Goal: Information Seeking & Learning: Learn about a topic

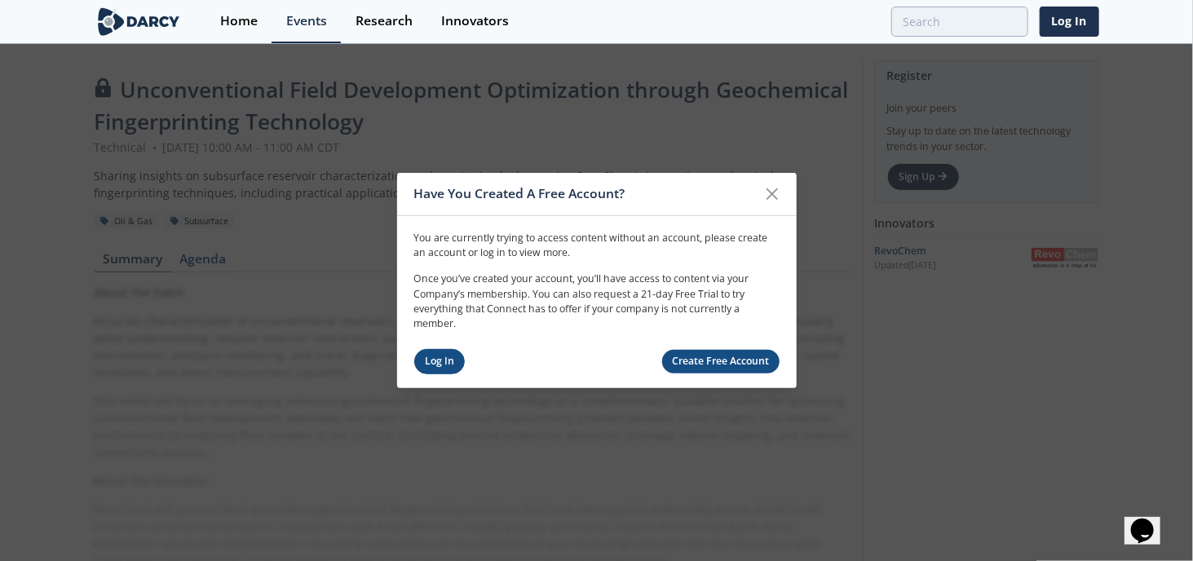
click at [427, 360] on link "Log In" at bounding box center [439, 361] width 51 height 25
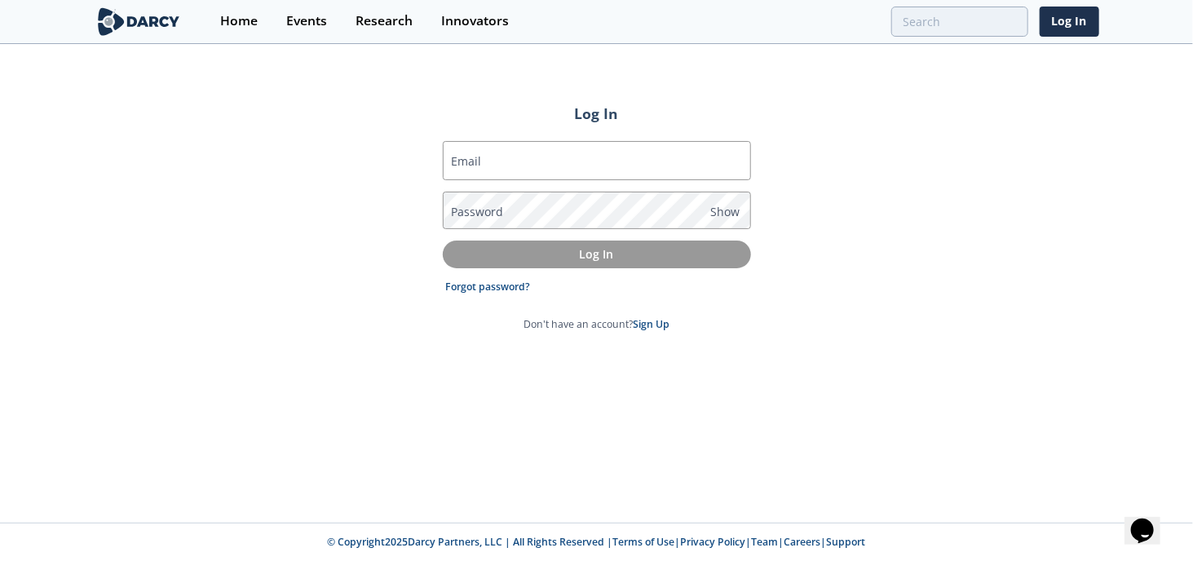
type input "[EMAIL_ADDRESS][DOMAIN_NAME]"
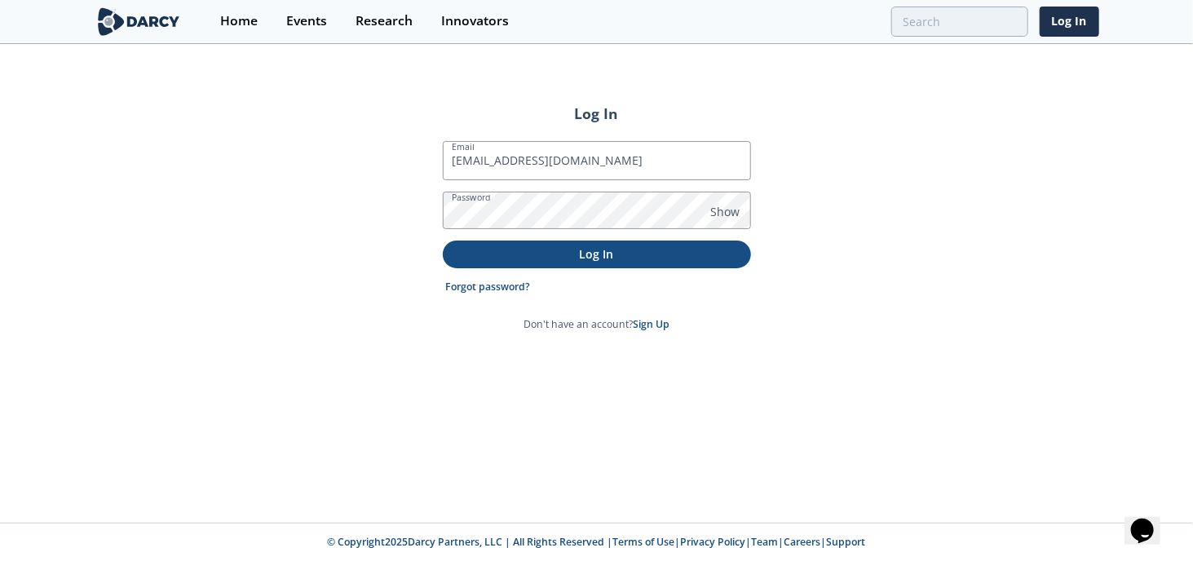
click at [592, 252] on p "Log In" at bounding box center [596, 253] width 285 height 17
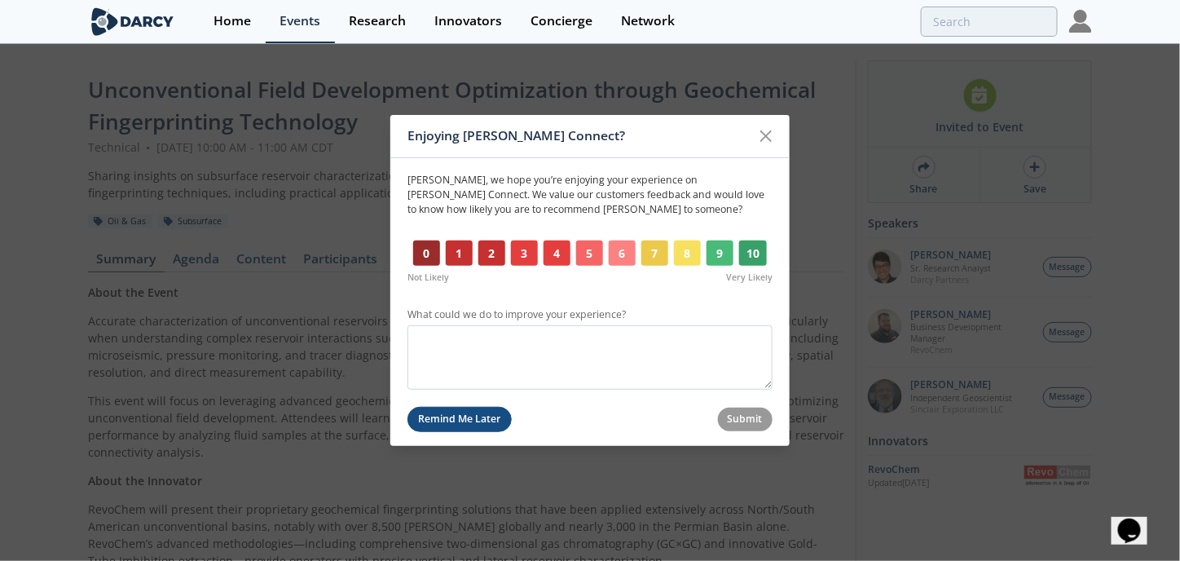
click at [471, 420] on button "Remind Me Later" at bounding box center [460, 419] width 104 height 25
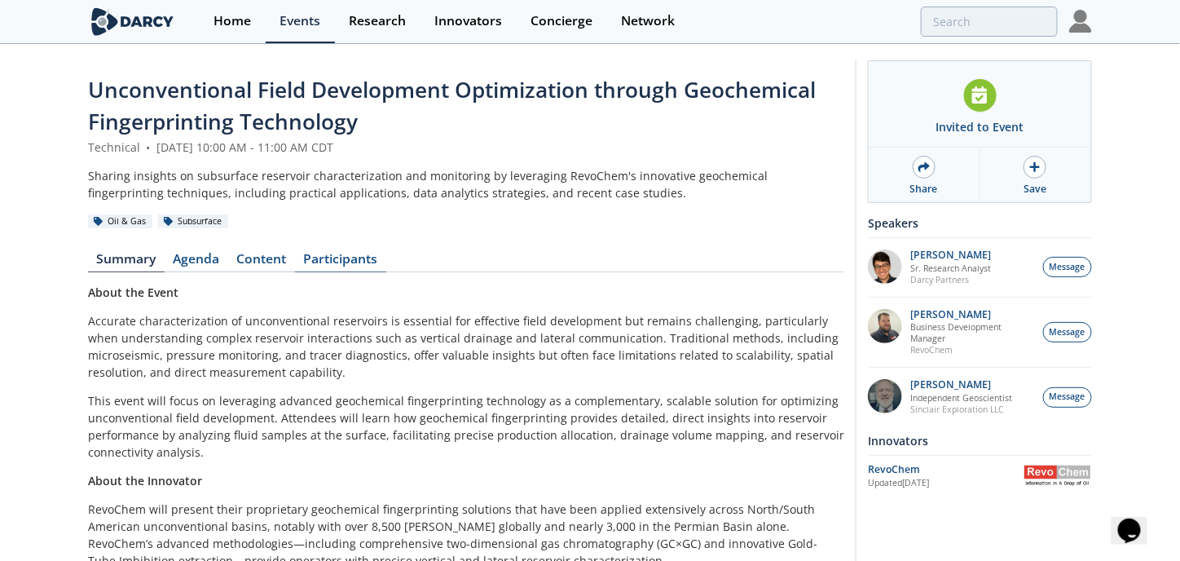
click at [347, 255] on link "Participants" at bounding box center [340, 263] width 91 height 20
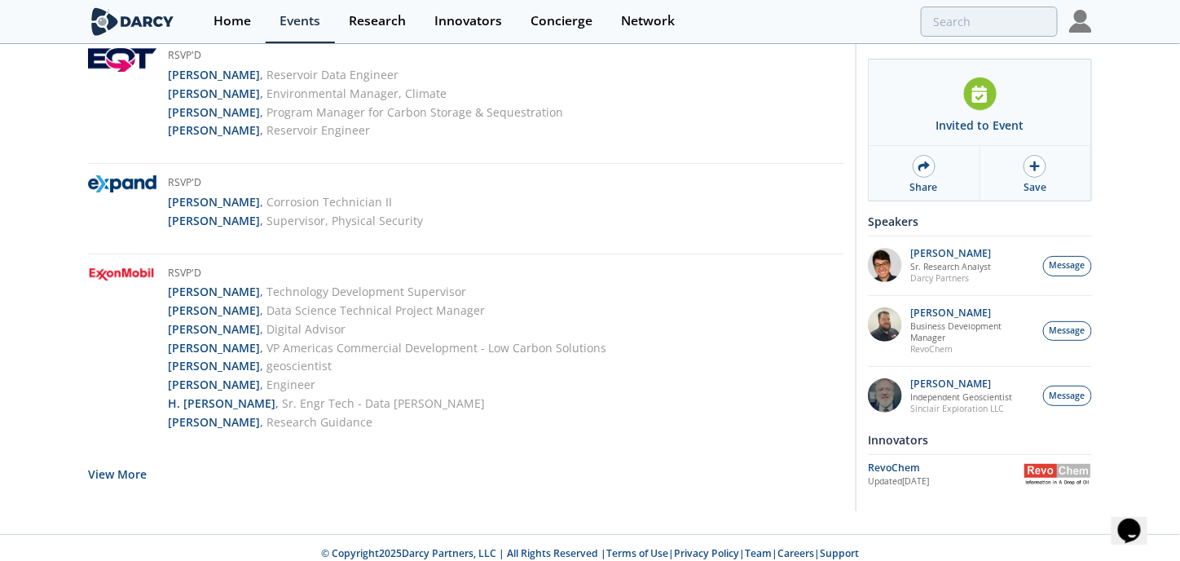
scroll to position [3900, 0]
click at [125, 462] on button "View More" at bounding box center [117, 472] width 59 height 40
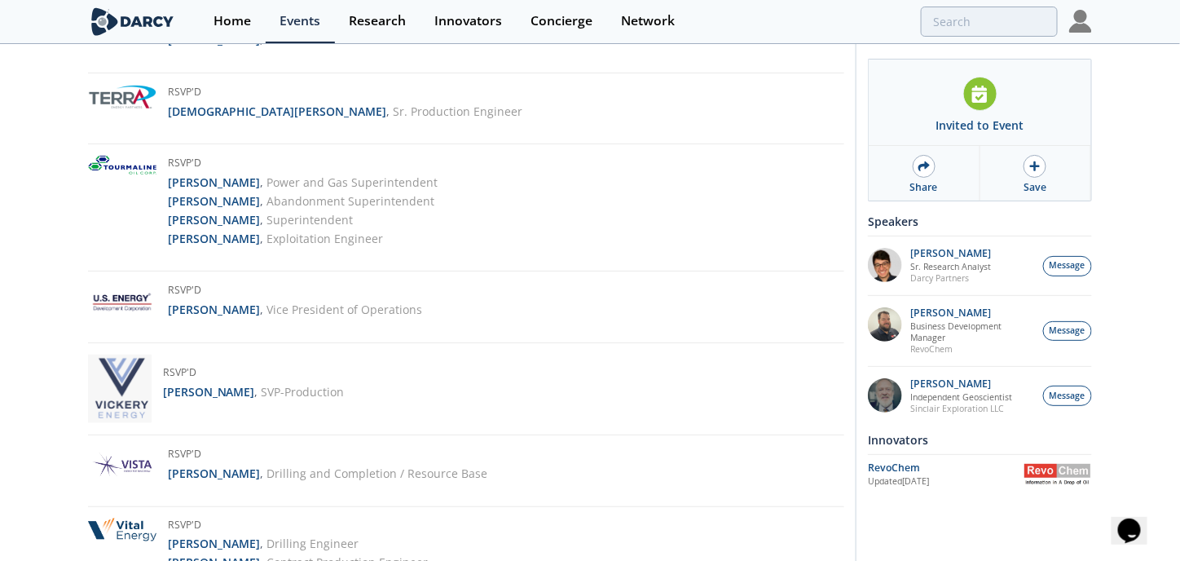
scroll to position [6753, 0]
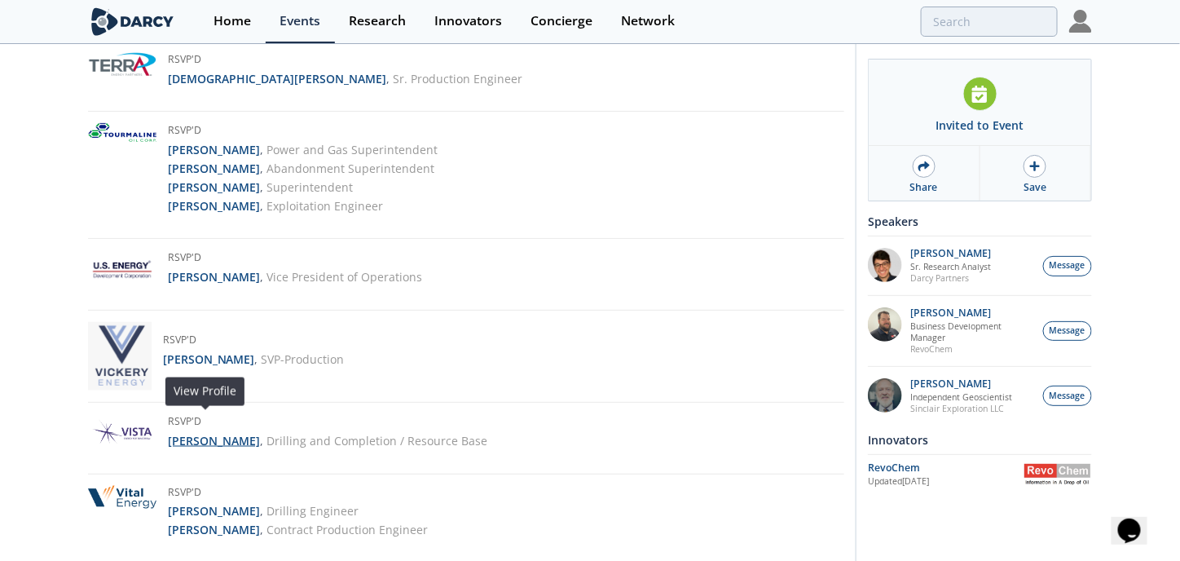
click at [218, 433] on strong "[PERSON_NAME]" at bounding box center [214, 440] width 92 height 15
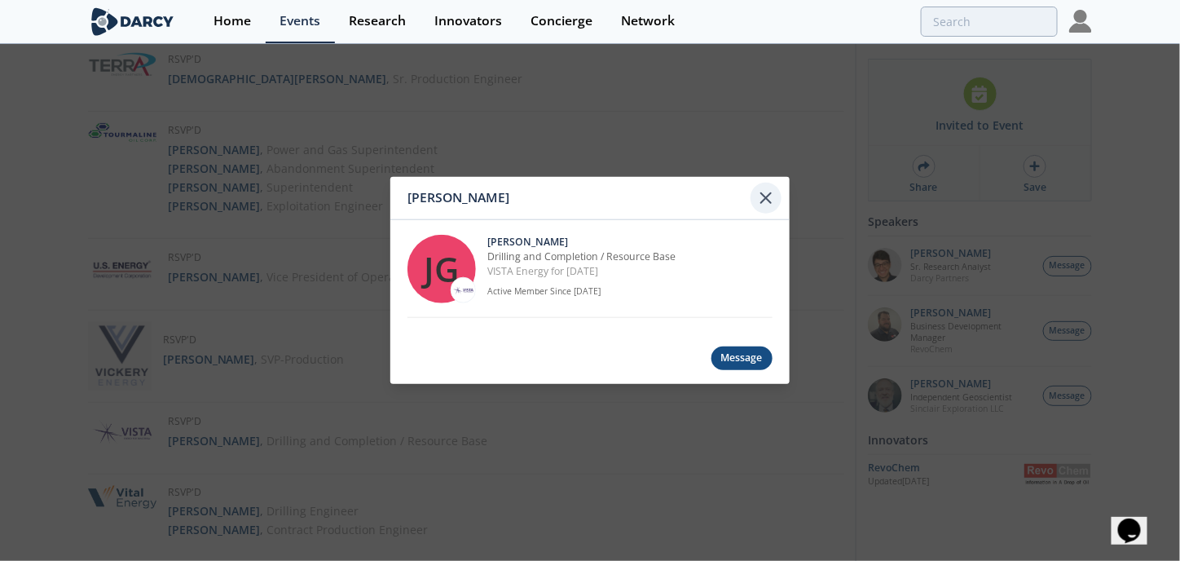
click at [760, 198] on icon at bounding box center [767, 198] width 20 height 20
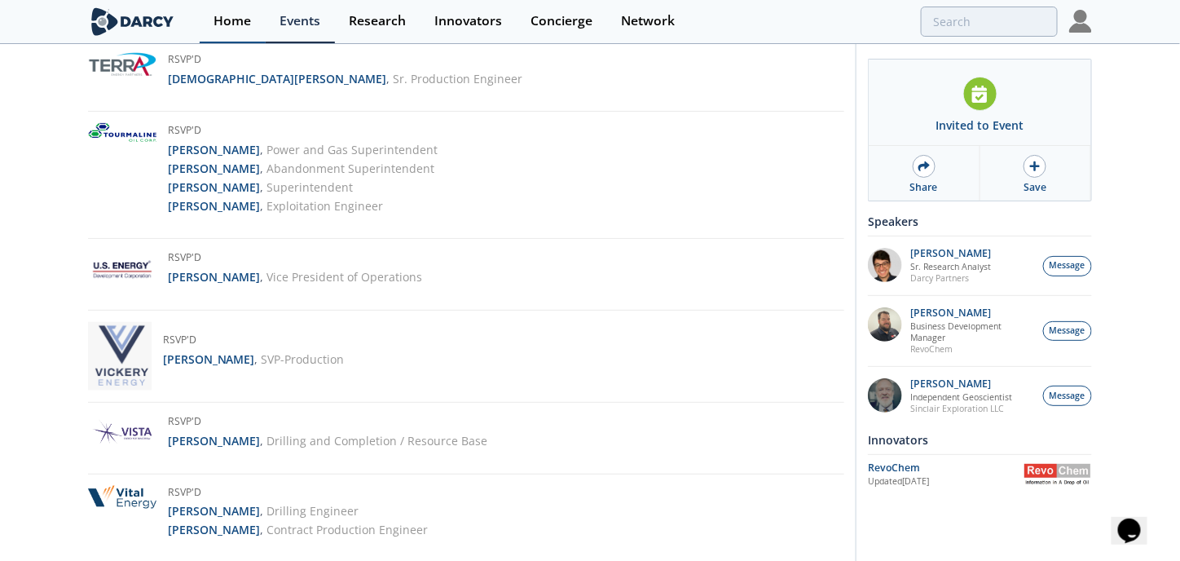
drag, startPoint x: 223, startPoint y: 18, endPoint x: 210, endPoint y: 37, distance: 23.5
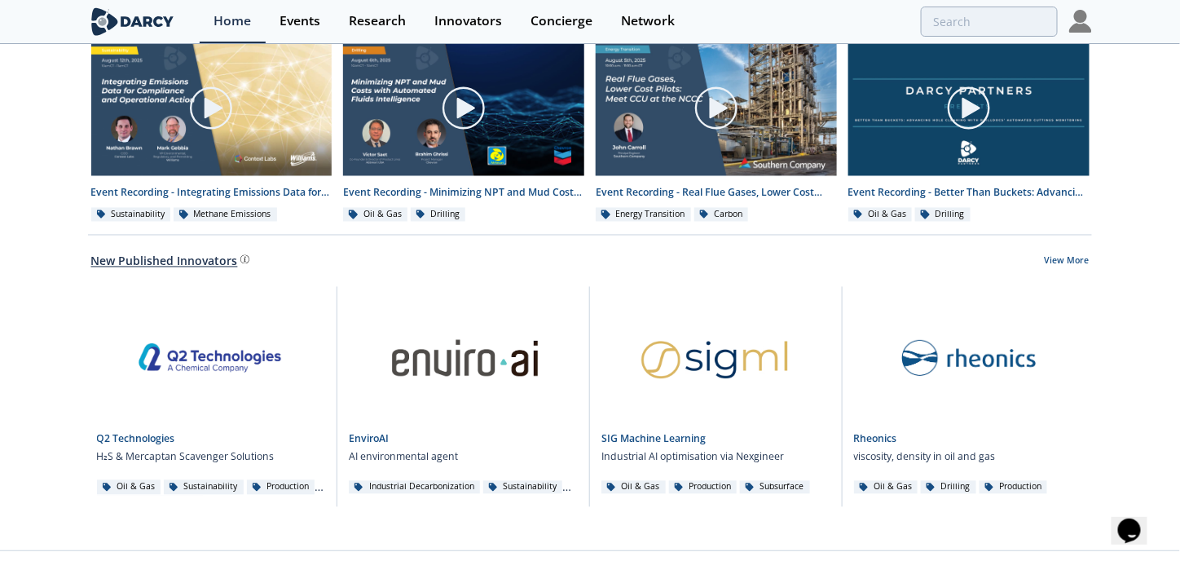
scroll to position [921, 0]
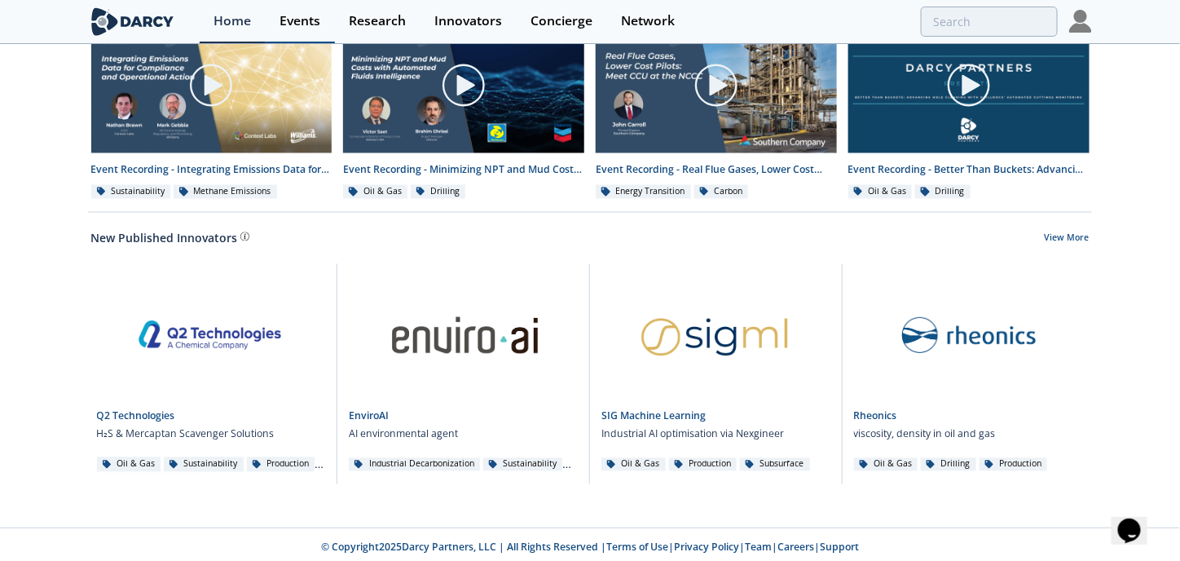
click at [302, 15] on div "Events" at bounding box center [300, 21] width 41 height 13
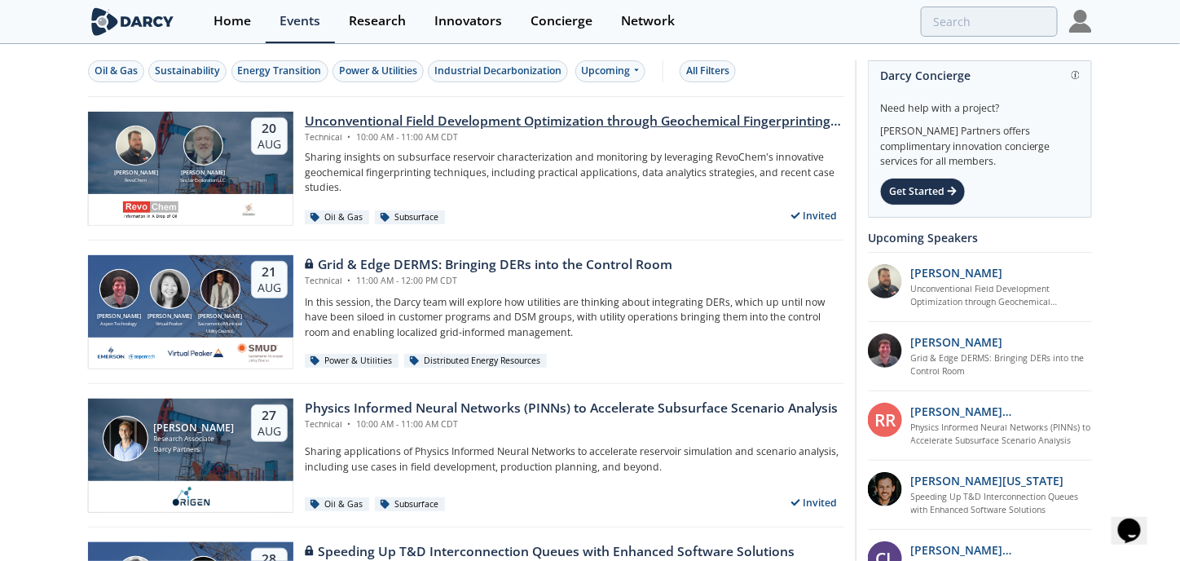
click at [478, 118] on div "Unconventional Field Development Optimization through Geochemical Fingerprintin…" at bounding box center [575, 122] width 540 height 20
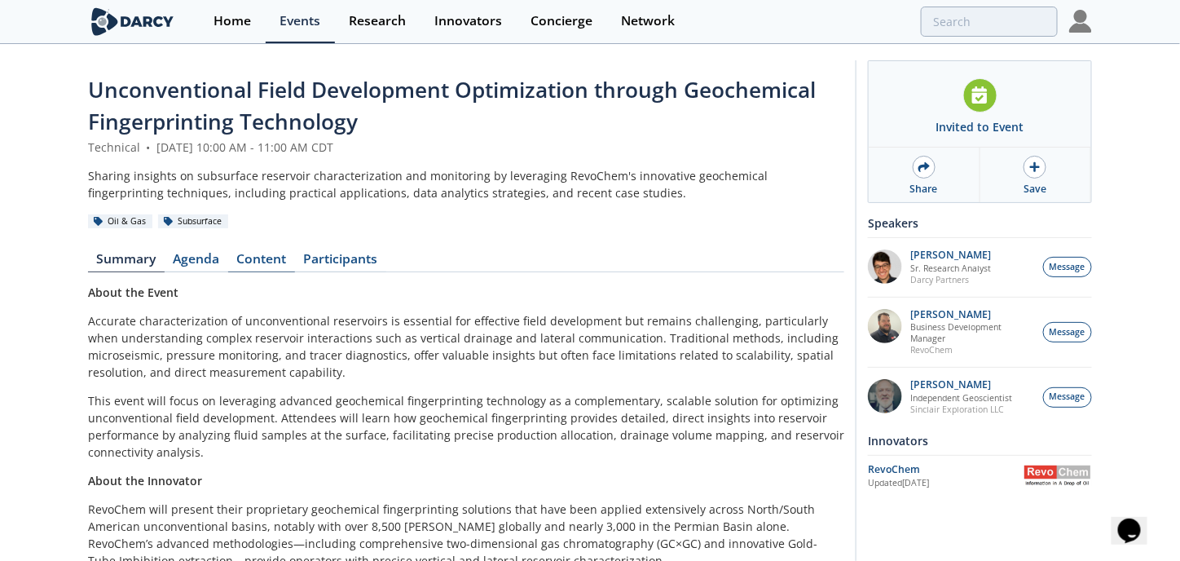
click at [269, 260] on link "Content" at bounding box center [261, 263] width 67 height 20
